Goal: Complete application form

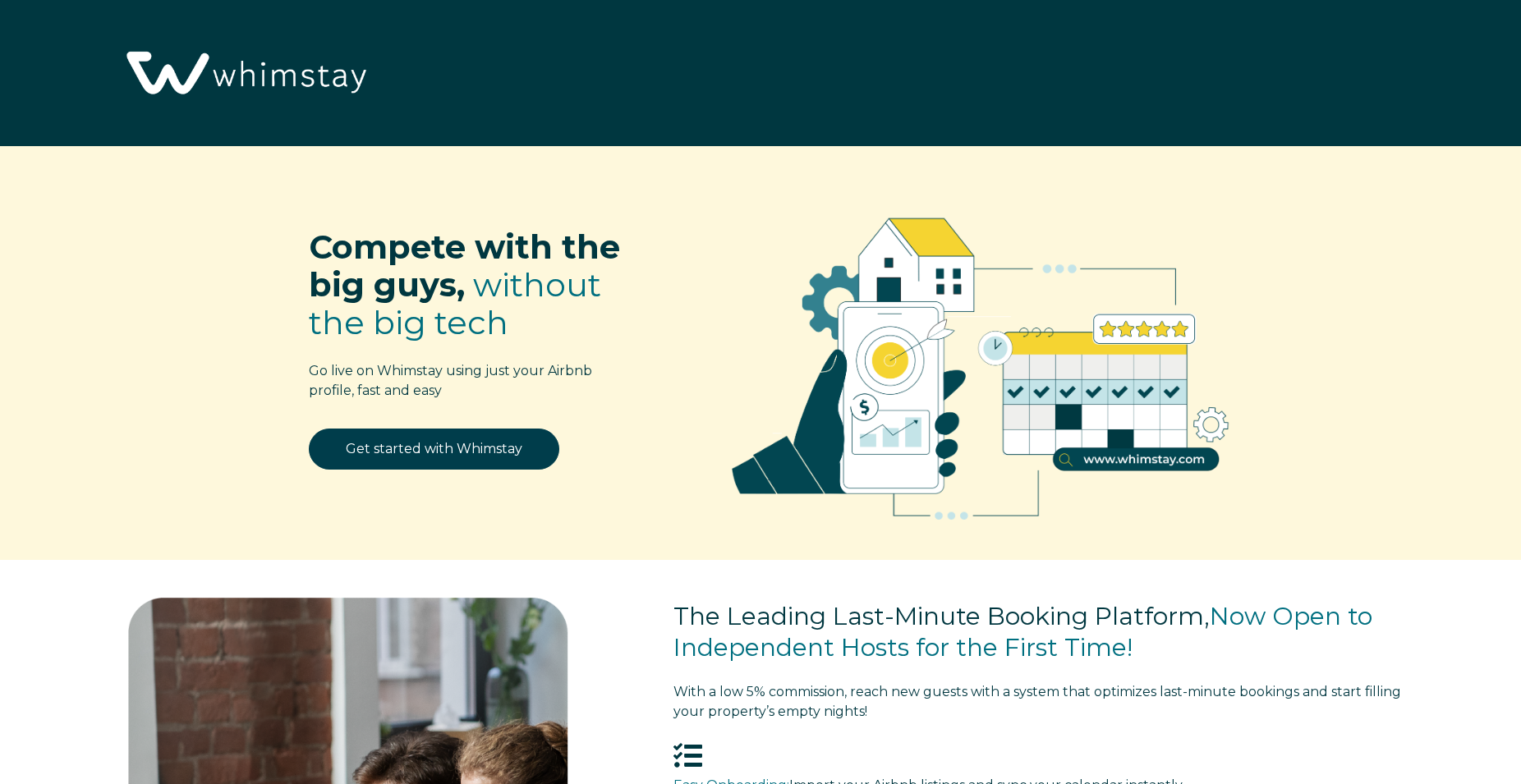
select select "IT"
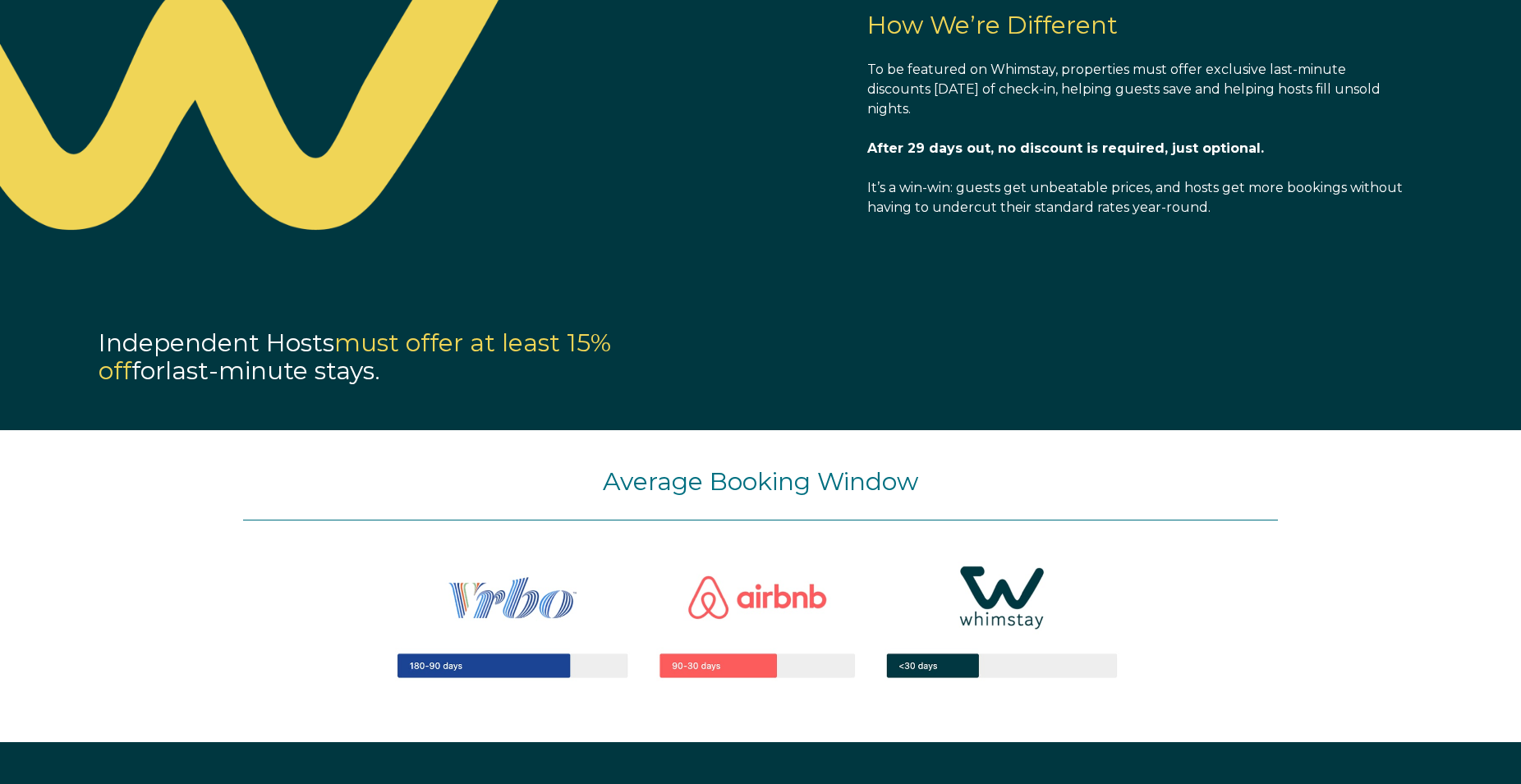
scroll to position [1591, 0]
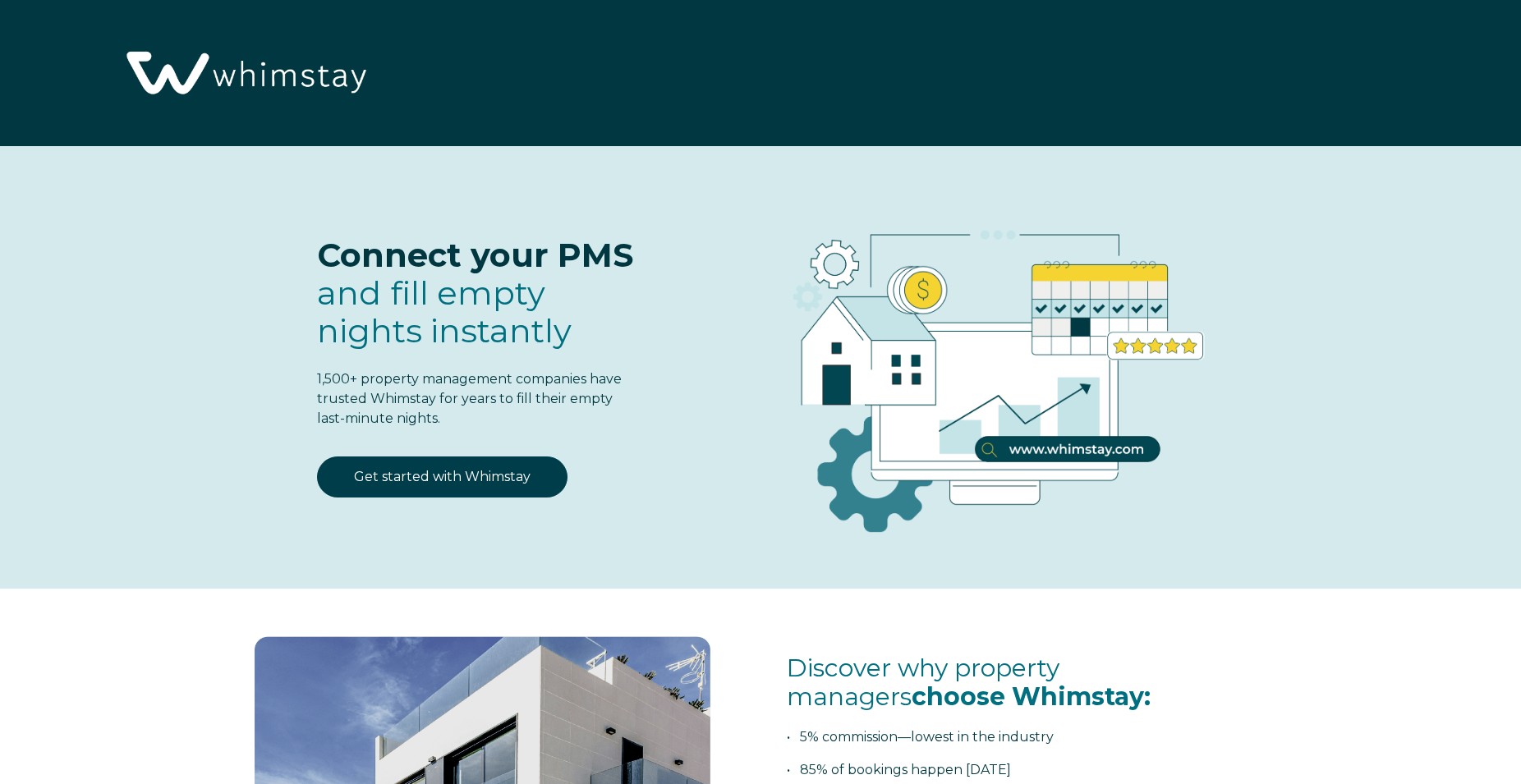
select select "IT"
select select "Standard"
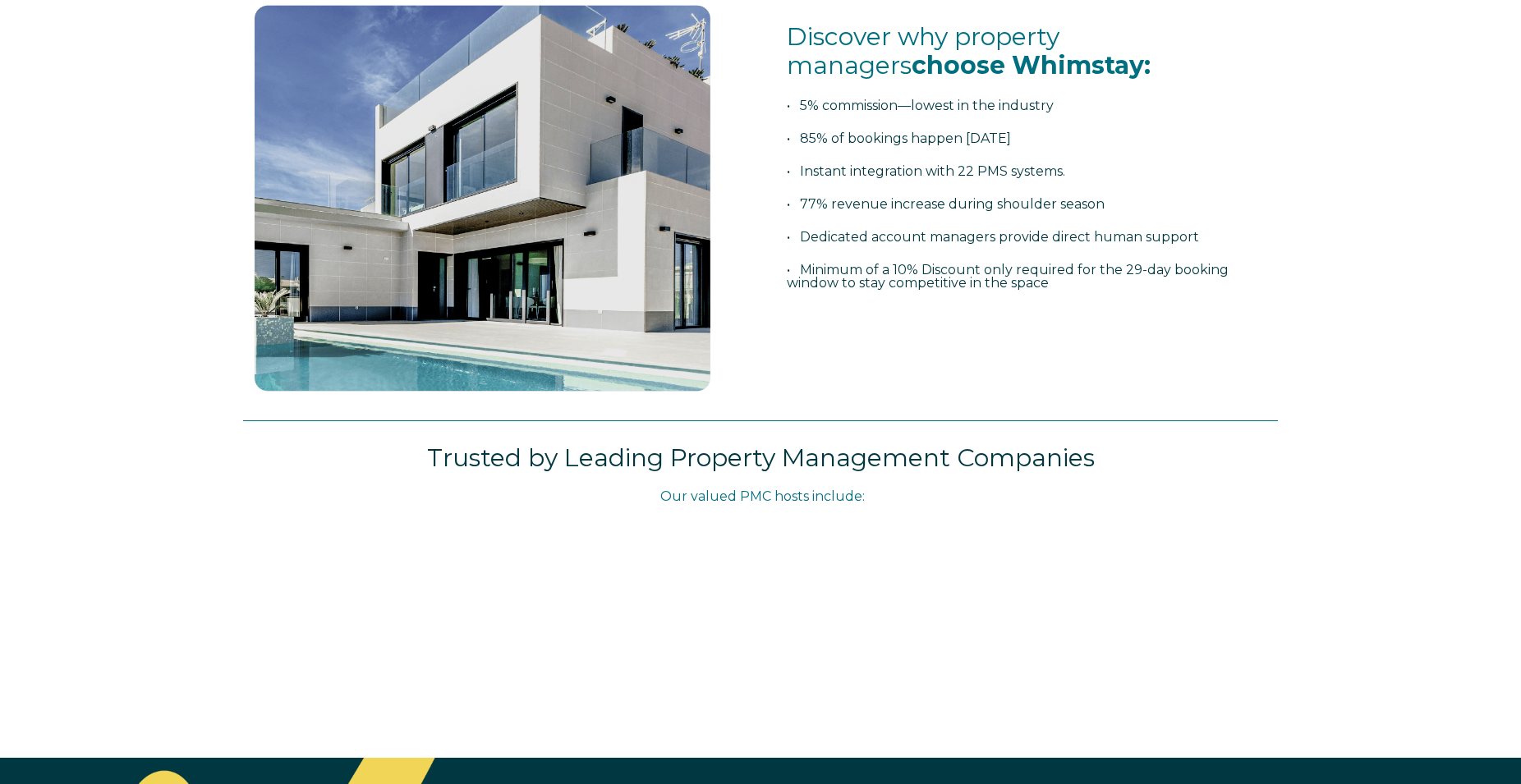
scroll to position [670, 0]
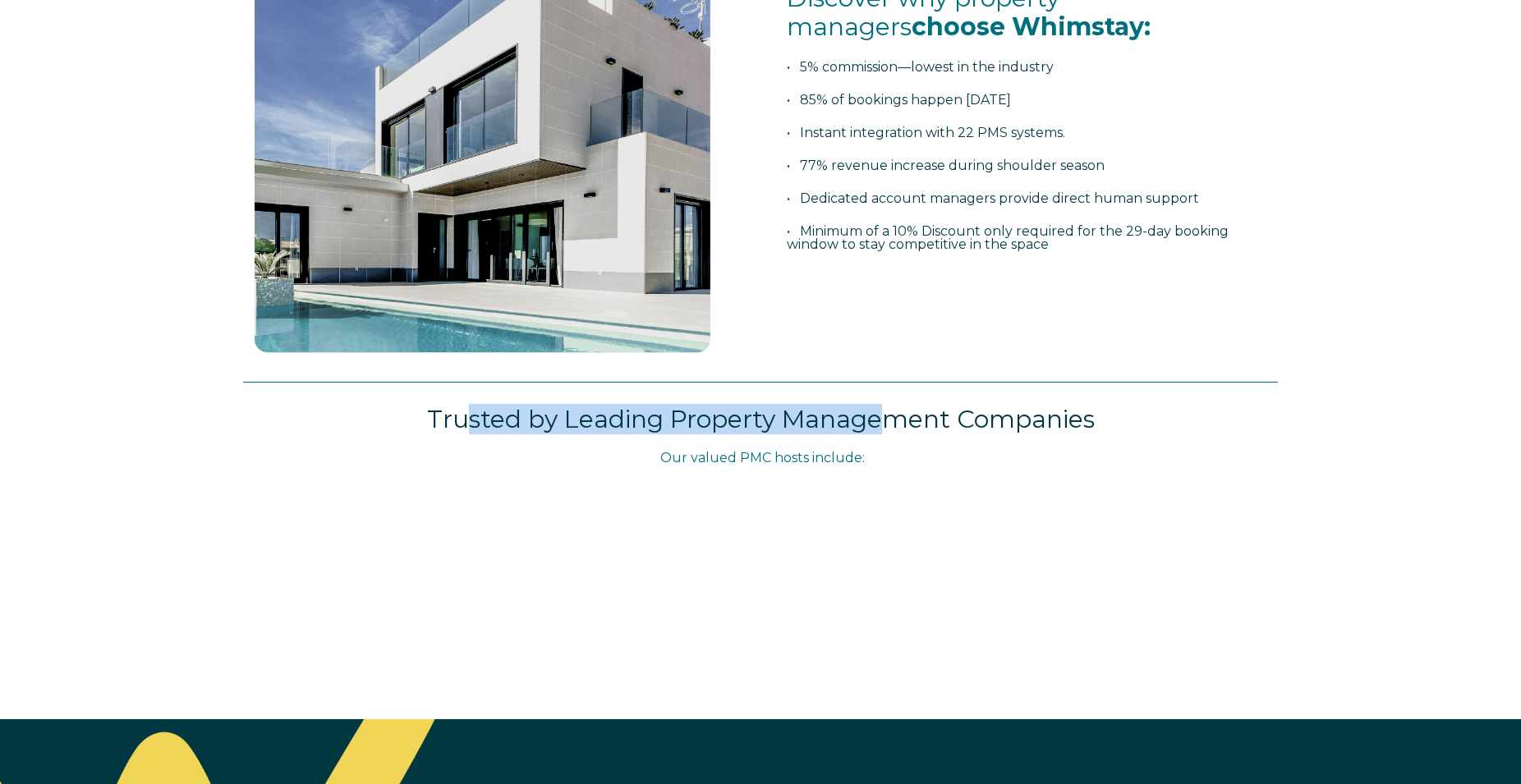
drag, startPoint x: 464, startPoint y: 418, endPoint x: 882, endPoint y: 424, distance: 418.0
click at [882, 424] on span "Trusted by Leading Property Management Companies" at bounding box center [761, 419] width 668 height 30
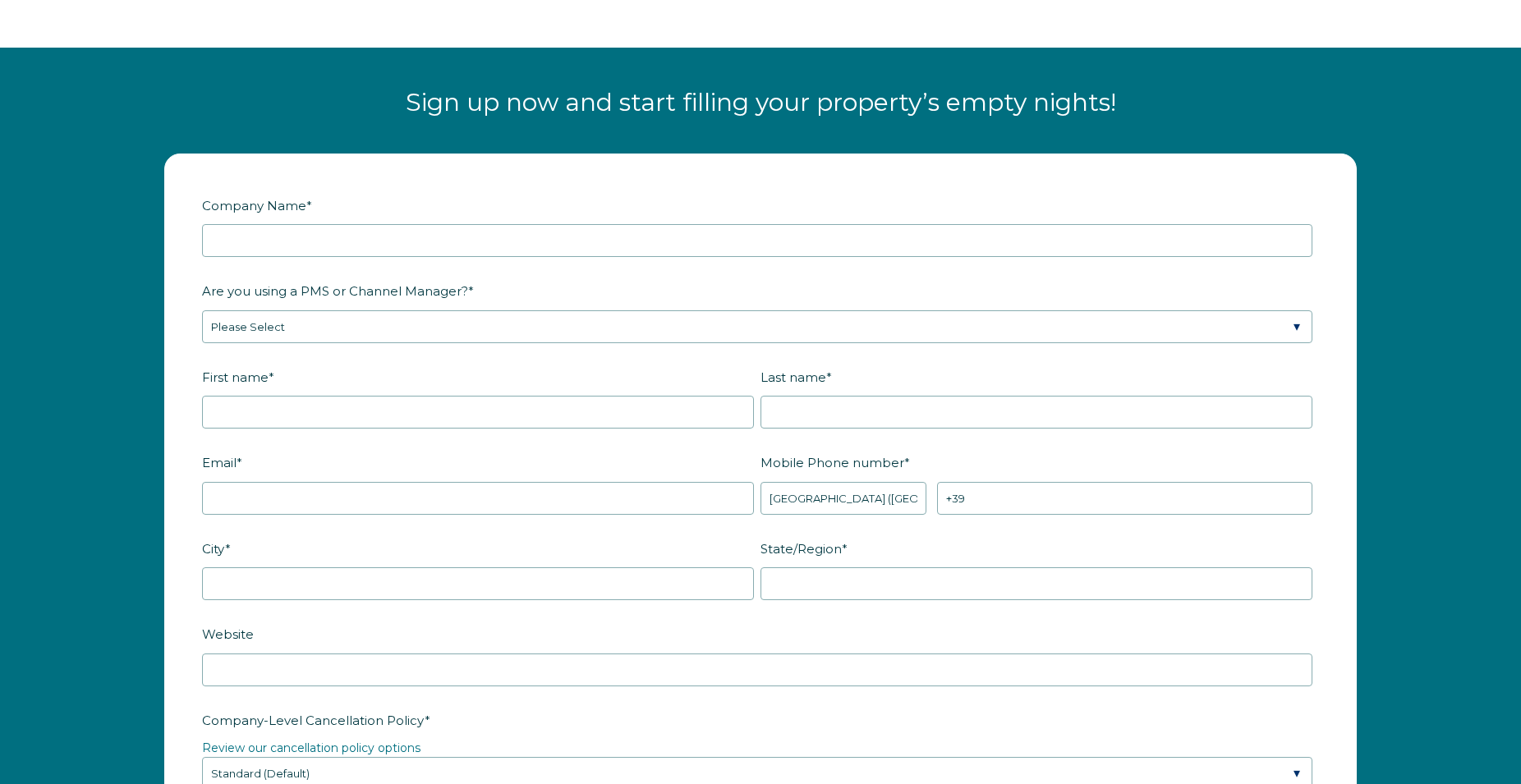
scroll to position [2093, 0]
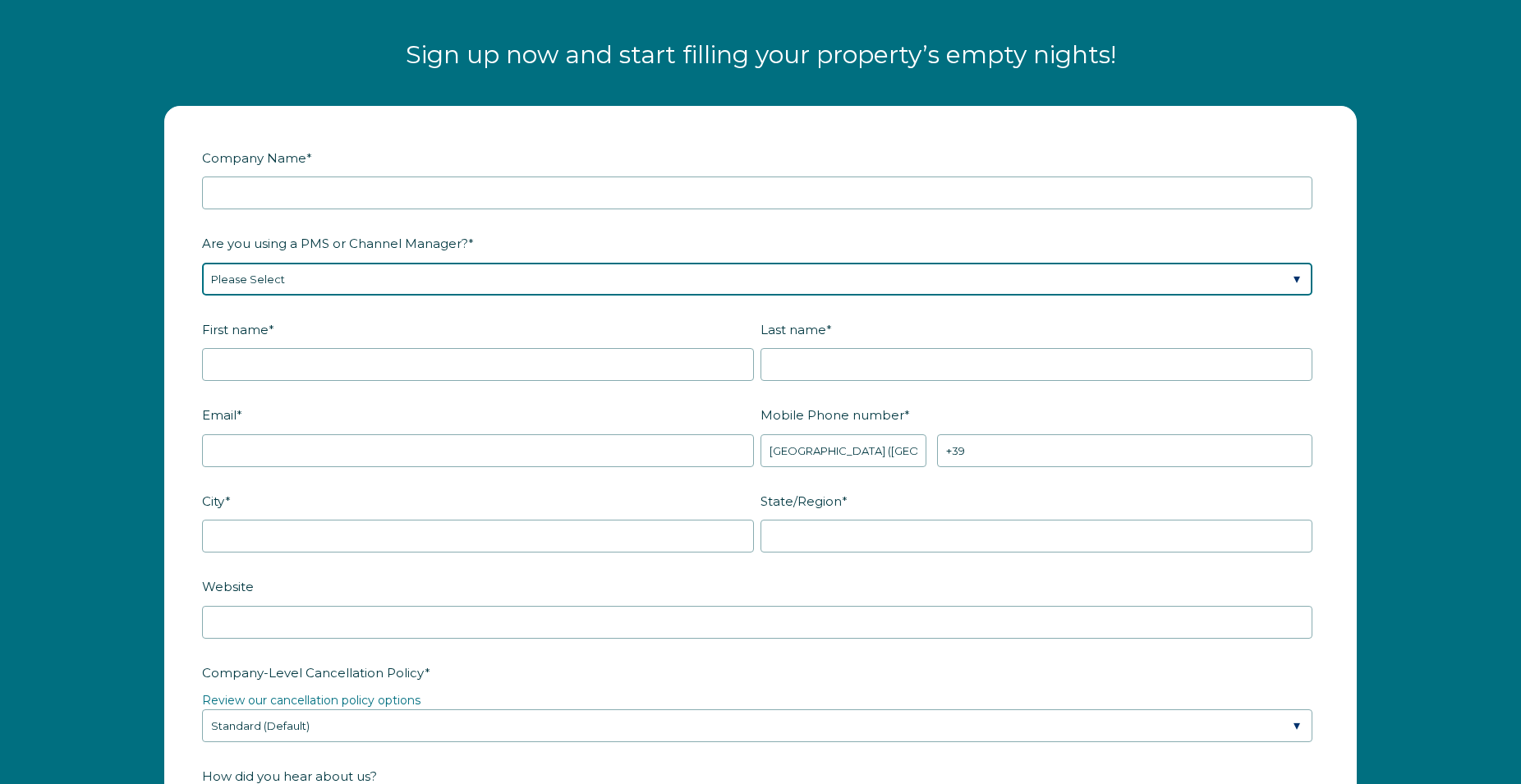
click at [202, 263] on select "Please Select Barefoot BookingPal Boost Brightside CiiRUS Escapia Guesty Hostaw…" at bounding box center [757, 279] width 1110 height 33
click at [331, 278] on select "Please Select Barefoot BookingPal Boost Brightside CiiRUS Escapia Guesty Hostaw…" at bounding box center [757, 279] width 1110 height 33
click at [202, 263] on select "Please Select Barefoot BookingPal Boost Brightside CiiRUS Escapia Guesty Hostaw…" at bounding box center [757, 279] width 1110 height 33
click at [284, 284] on select "Please Select Barefoot BookingPal Boost Brightside CiiRUS Escapia Guesty Hostaw…" at bounding box center [757, 279] width 1110 height 33
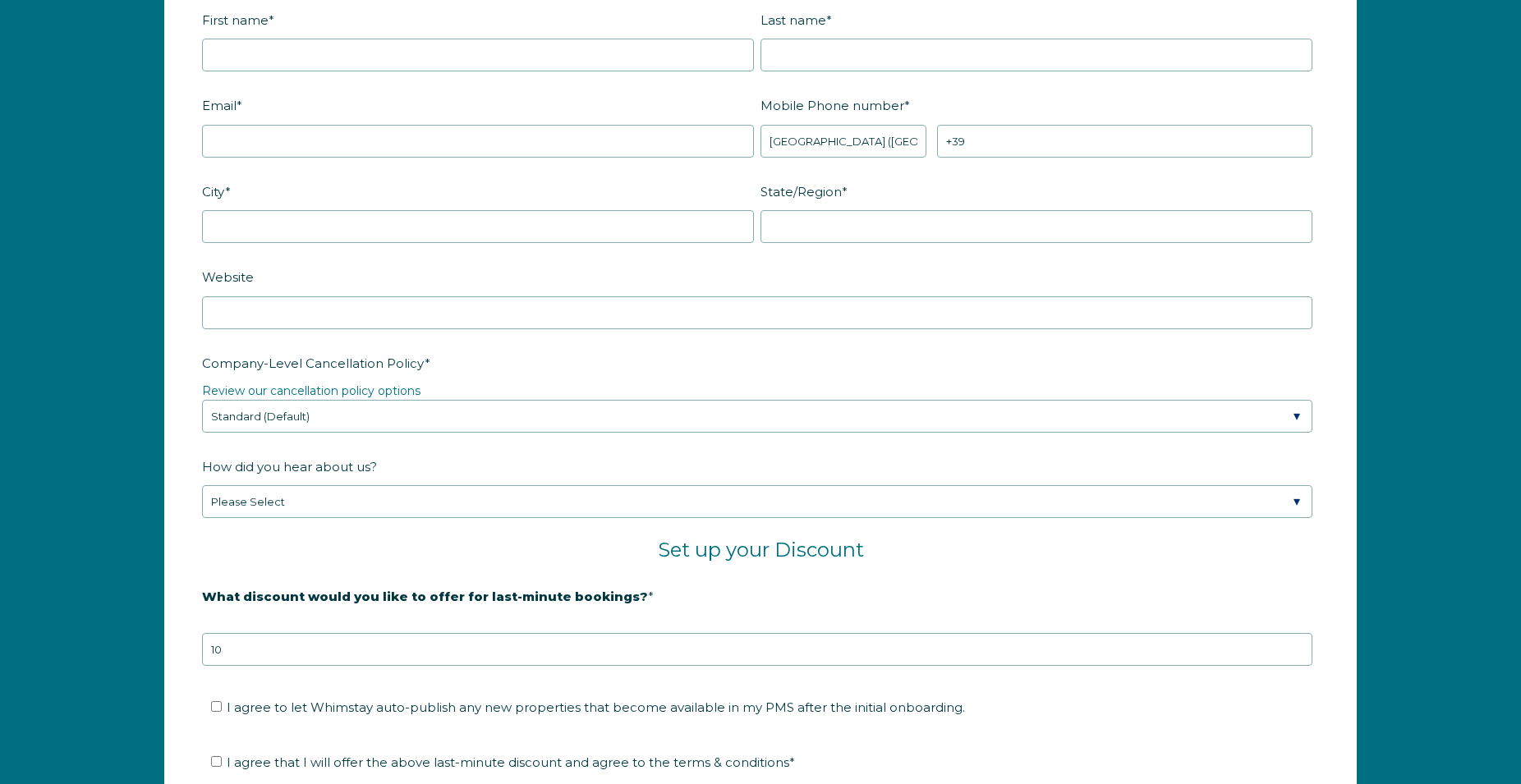
scroll to position [2428, 0]
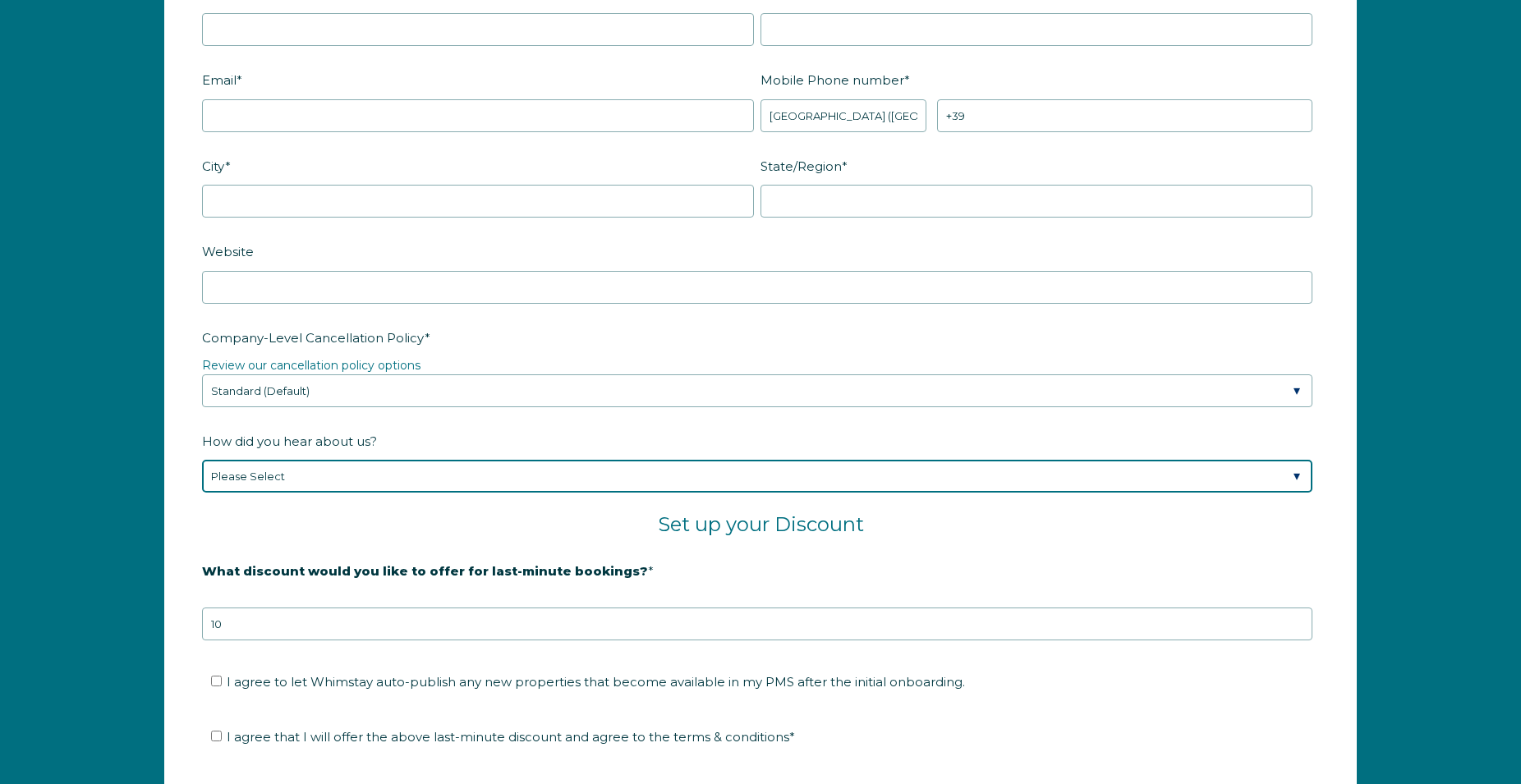
click at [202, 460] on select "Please Select Found Whimstay through a Google search Spoke to a Whimstay salesp…" at bounding box center [757, 476] width 1110 height 33
click at [460, 476] on select "Please Select Found Whimstay through a Google search Spoke to a Whimstay salesp…" at bounding box center [757, 476] width 1110 height 33
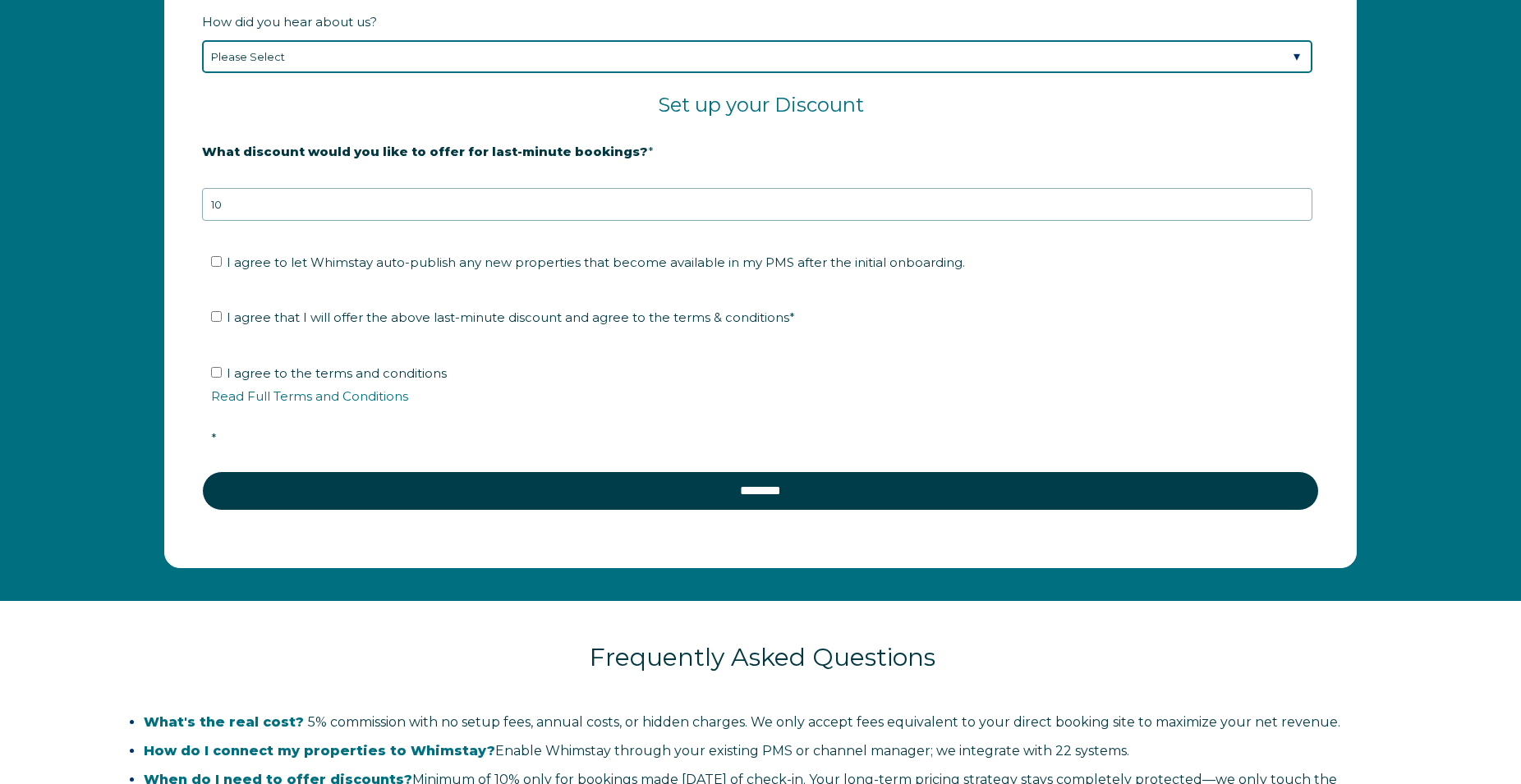
scroll to position [2882, 0]
